Goal: Information Seeking & Learning: Learn about a topic

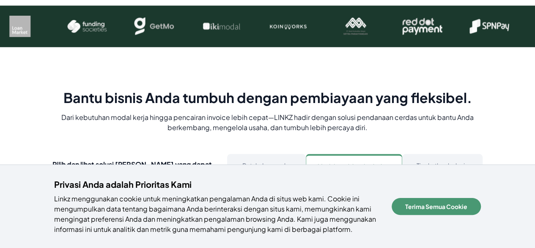
scroll to position [381, 0]
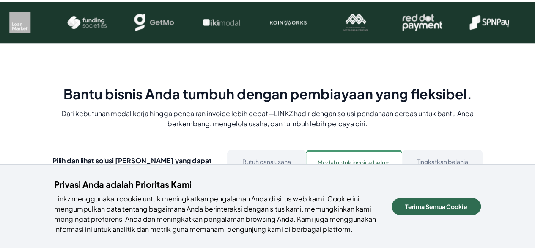
click at [442, 207] on button "Terima Semua Cookie" at bounding box center [436, 206] width 89 height 17
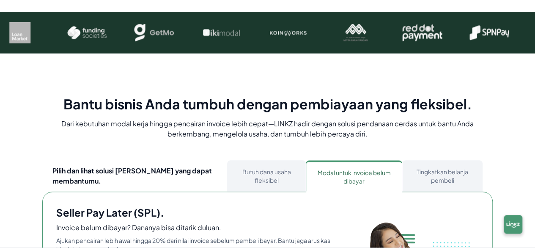
scroll to position [423, 0]
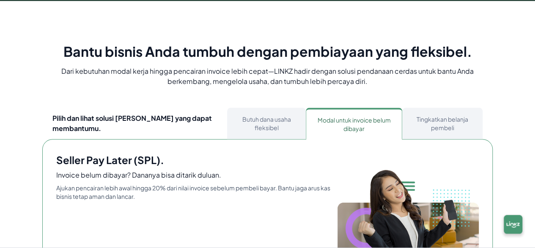
click at [257, 122] on button "Butuh dana usaha fleksibel" at bounding box center [266, 123] width 79 height 31
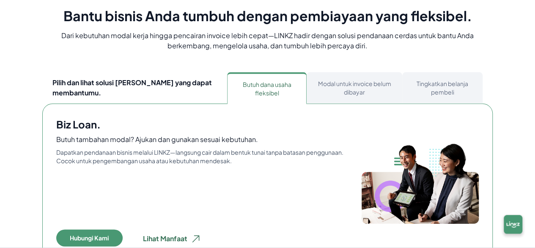
scroll to position [508, 0]
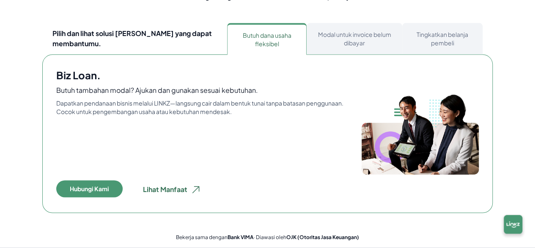
click at [333, 34] on button "Modal untuk invoice belum dibayar" at bounding box center [355, 38] width 96 height 31
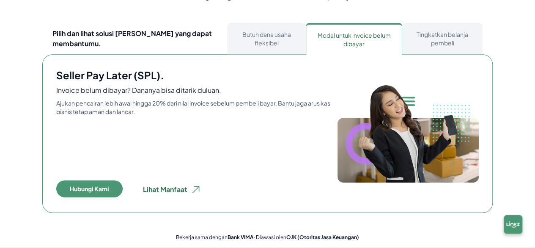
click at [424, 38] on button "Tingkatkan belanja pembeli" at bounding box center [443, 38] width 80 height 31
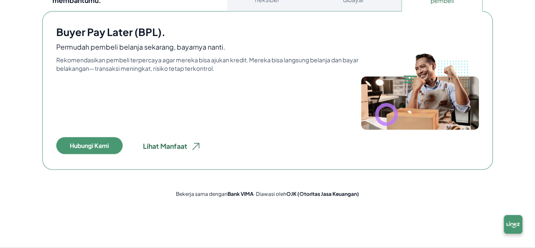
scroll to position [635, 0]
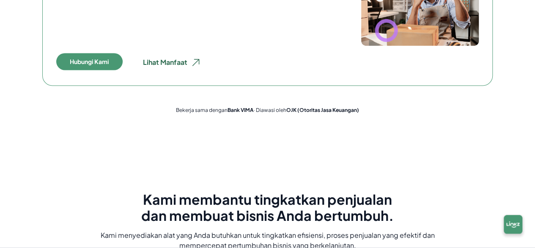
click at [171, 62] on button "Lihat Manfaat" at bounding box center [172, 62] width 72 height 19
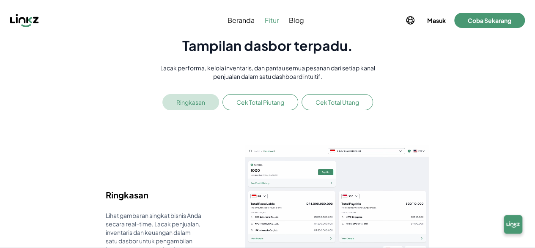
scroll to position [974, 0]
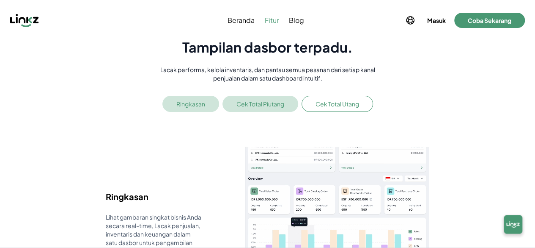
click at [266, 104] on button "Cek Total Piutang" at bounding box center [261, 104] width 76 height 16
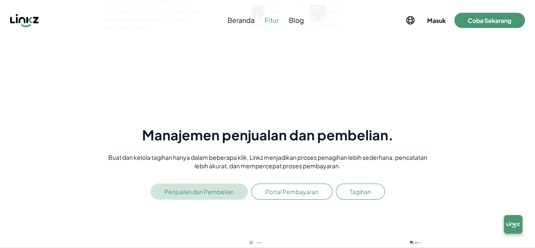
scroll to position [1600, 0]
